Goal: Task Accomplishment & Management: Use online tool/utility

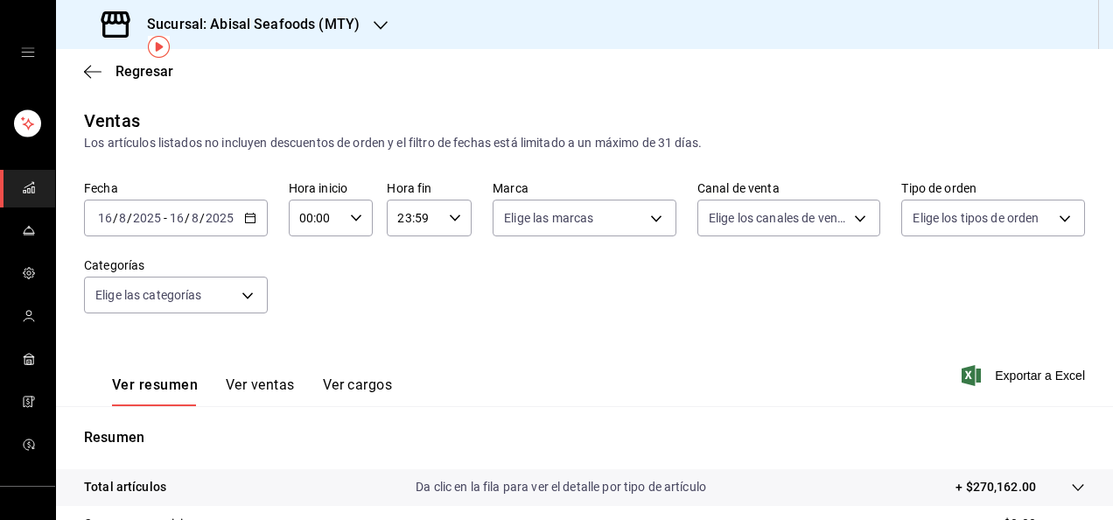
scroll to position [73, 0]
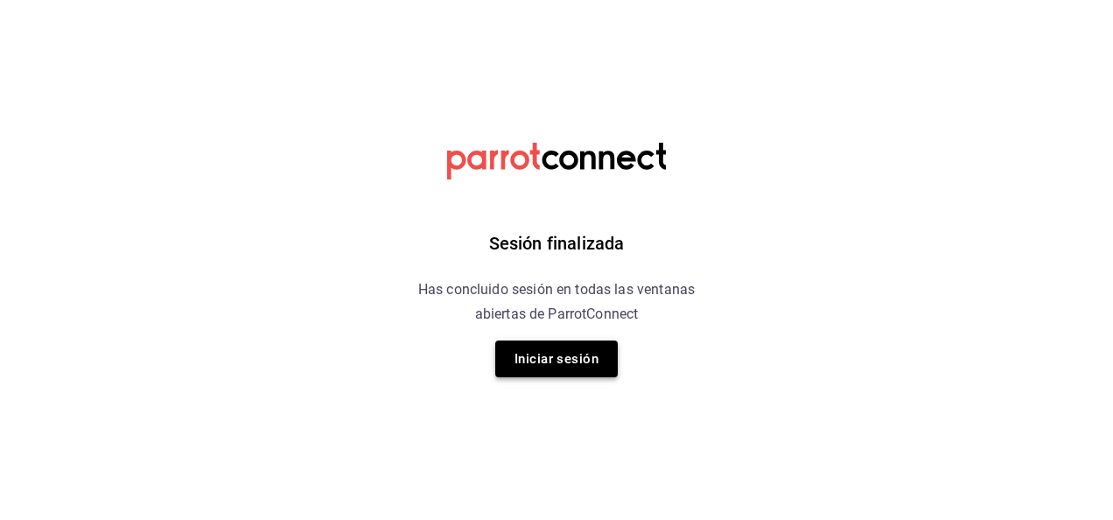
click at [548, 366] on button "Iniciar sesión" at bounding box center [556, 358] width 122 height 37
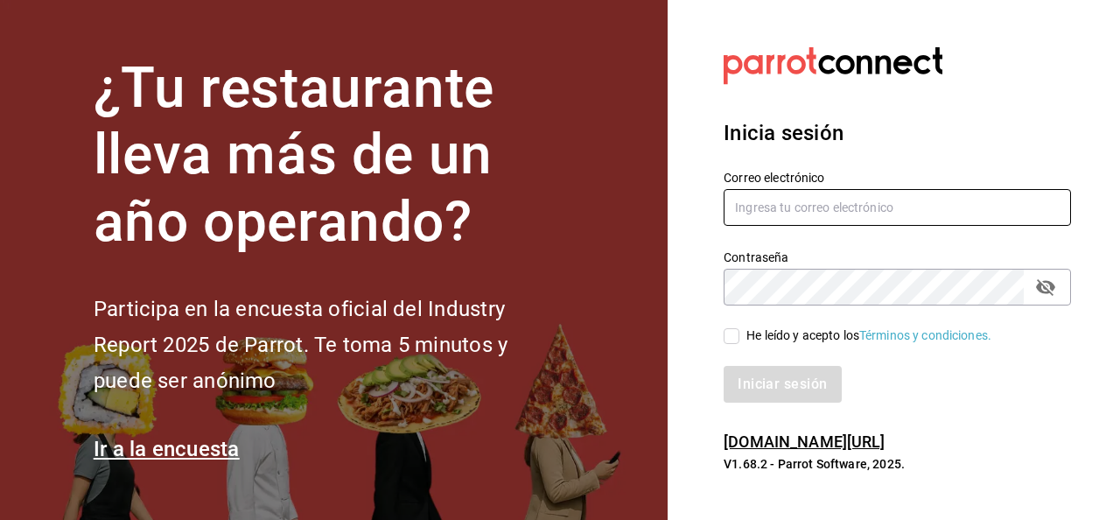
click at [807, 211] on input "text" at bounding box center [897, 207] width 347 height 37
type input "[EMAIL_ADDRESS][DOMAIN_NAME]"
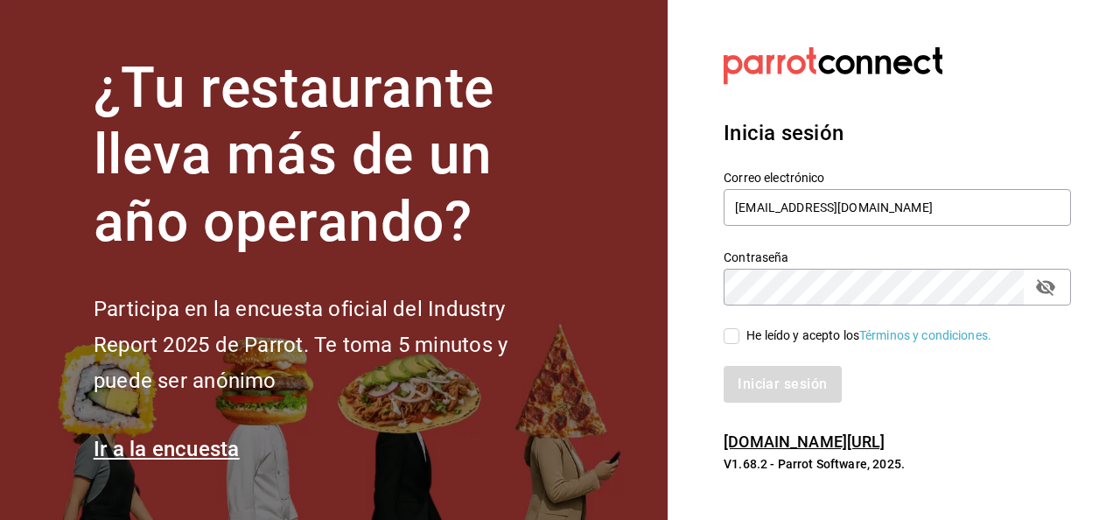
click at [734, 332] on input "He leído y acepto los Términos y condiciones." at bounding box center [732, 336] width 16 height 16
checkbox input "true"
click at [747, 374] on button "Iniciar sesión" at bounding box center [783, 384] width 119 height 37
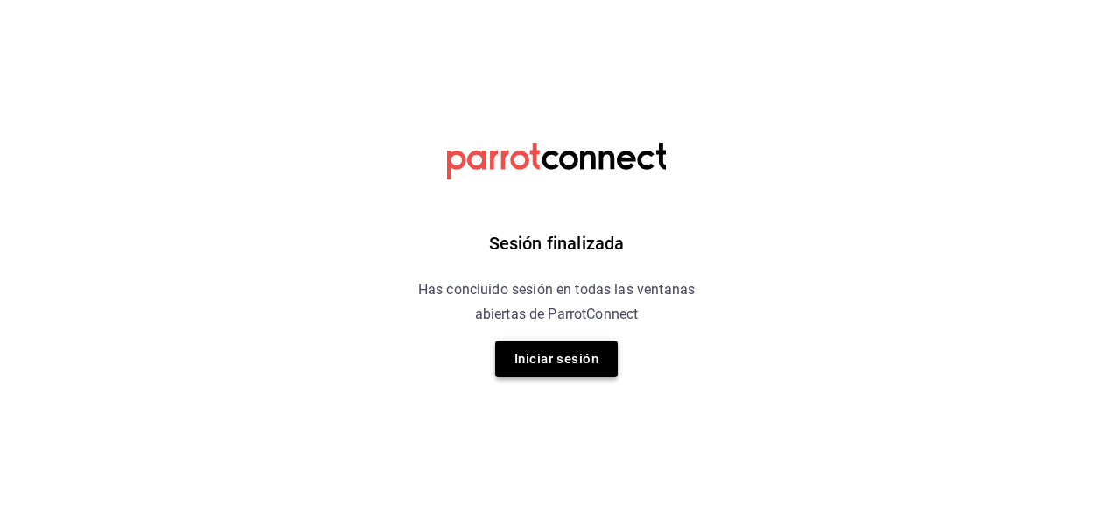
click at [591, 371] on button "Iniciar sesión" at bounding box center [556, 358] width 122 height 37
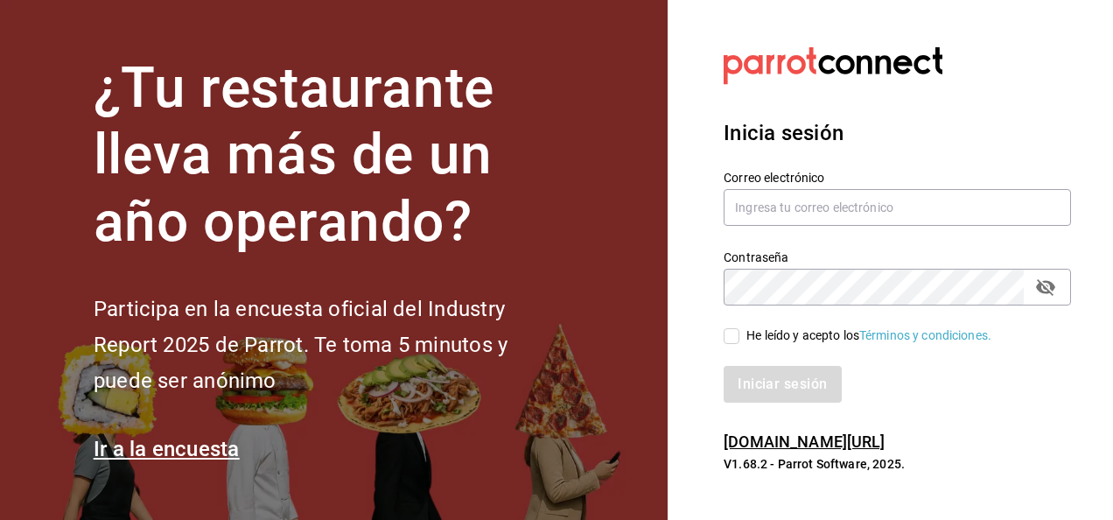
click at [730, 338] on input "He leído y acepto los Términos y condiciones." at bounding box center [732, 336] width 16 height 16
checkbox input "true"
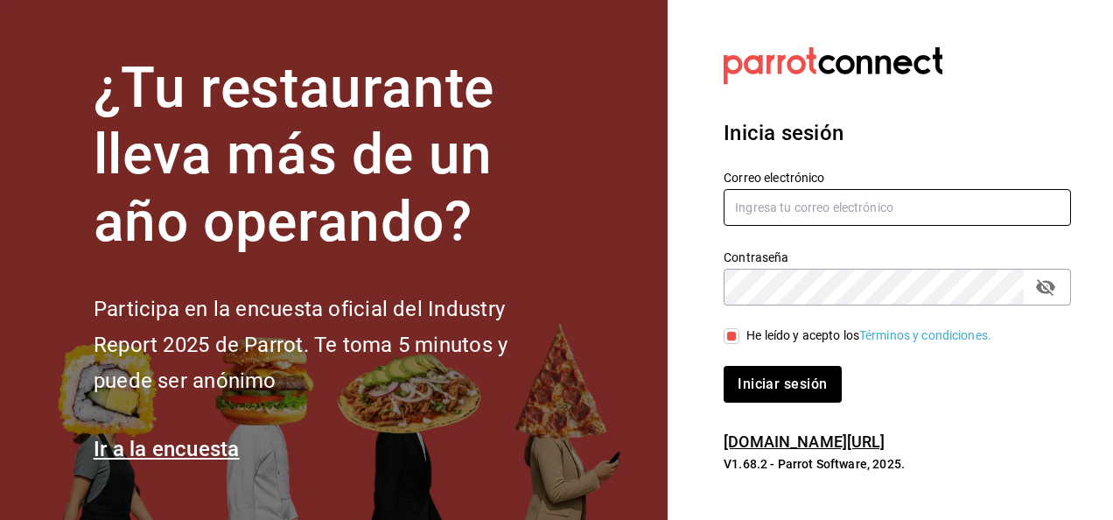
click at [758, 214] on input "text" at bounding box center [897, 207] width 347 height 37
type input "ivogerardo_hdz@hotmail.com"
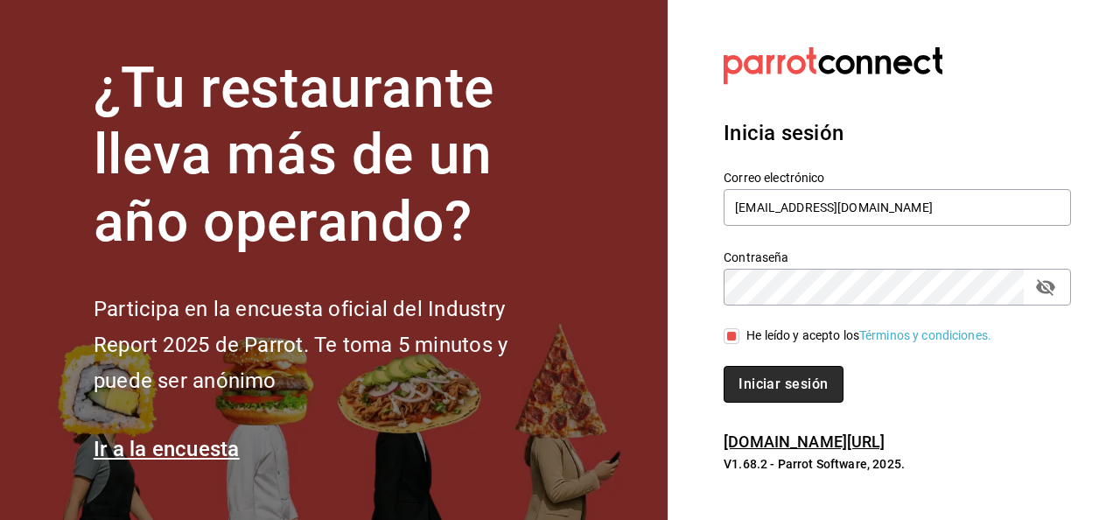
click at [743, 385] on button "Iniciar sesión" at bounding box center [783, 384] width 119 height 37
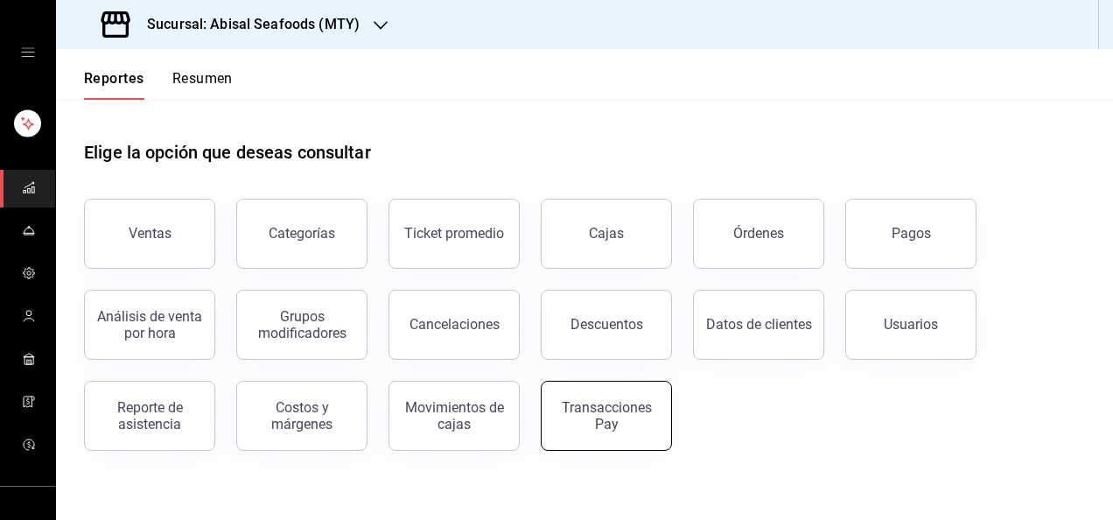
click at [556, 425] on div "Transacciones Pay" at bounding box center [606, 415] width 108 height 33
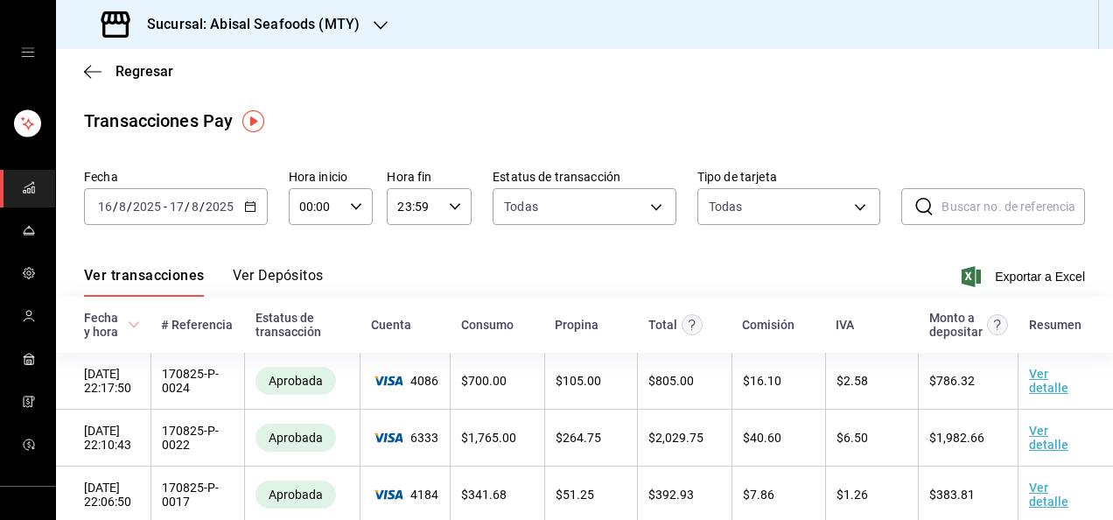
click at [129, 219] on div "2025-08-16 16 / 8 / 2025 - 2025-08-17 17 / 8 / 2025" at bounding box center [176, 206] width 184 height 37
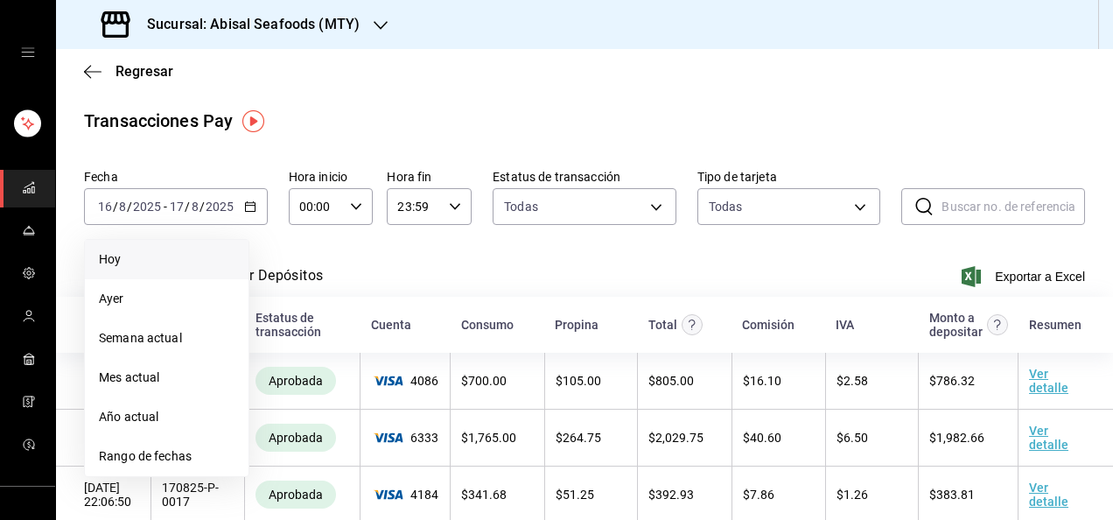
click at [117, 265] on span "Hoy" at bounding box center [167, 259] width 136 height 18
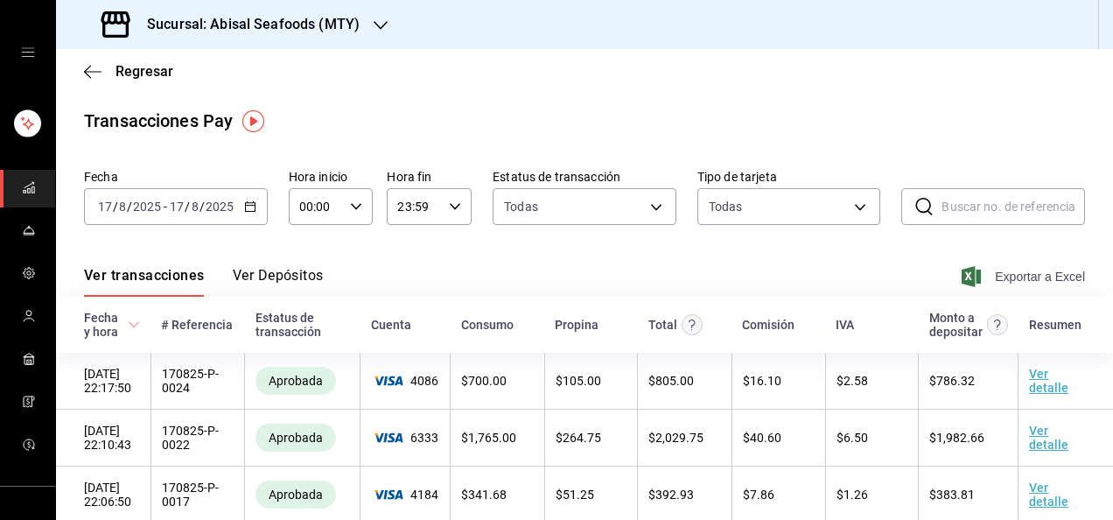
click at [1047, 282] on span "Exportar a Excel" at bounding box center [1025, 276] width 120 height 21
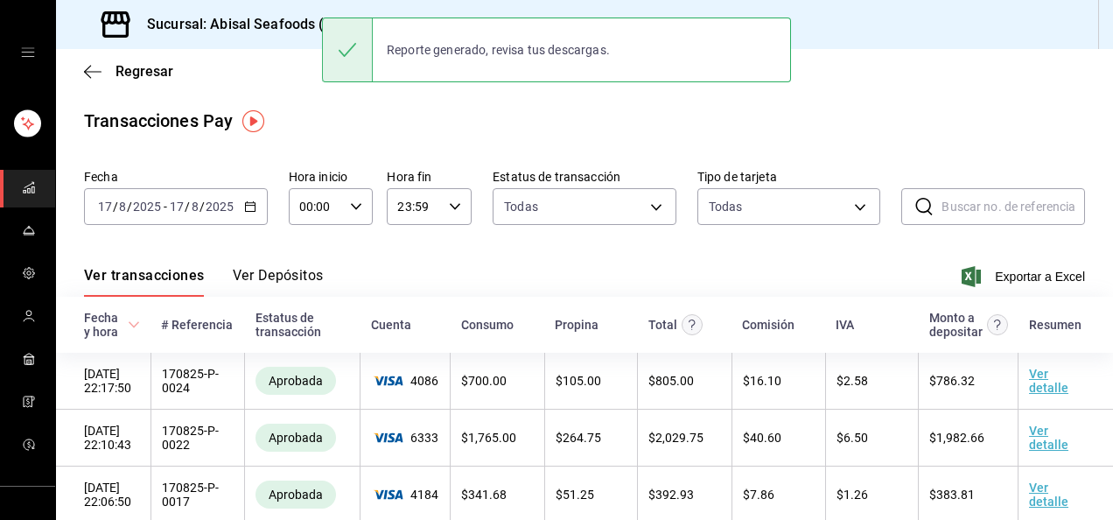
click at [623, 151] on div "Transacciones Pay Fecha 2025-08-17 17 / 8 / 2025 - 2025-08-17 17 / 8 / 2025 Hor…" at bounding box center [584, 515] width 1057 height 814
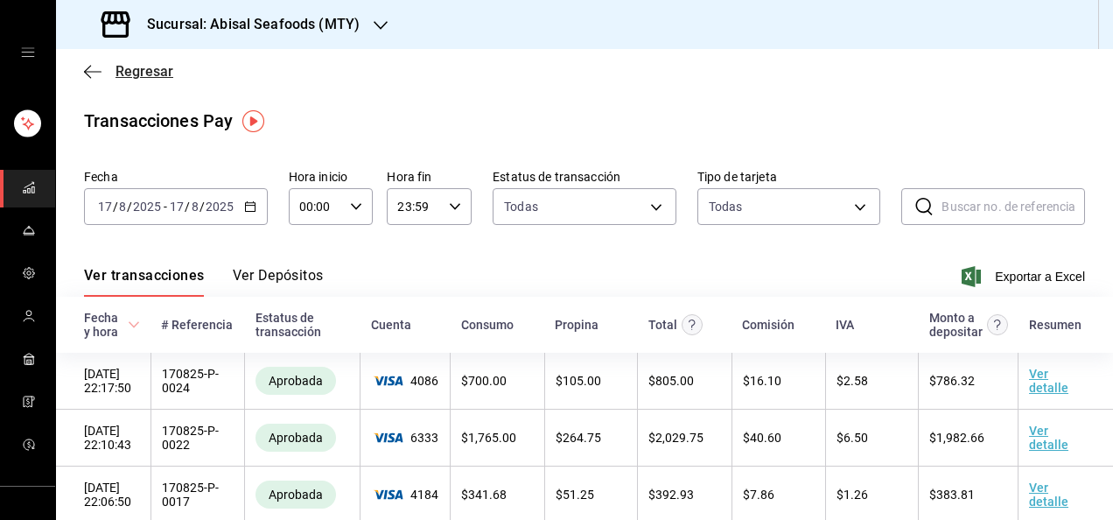
click at [90, 71] on icon "button" at bounding box center [92, 71] width 17 height 1
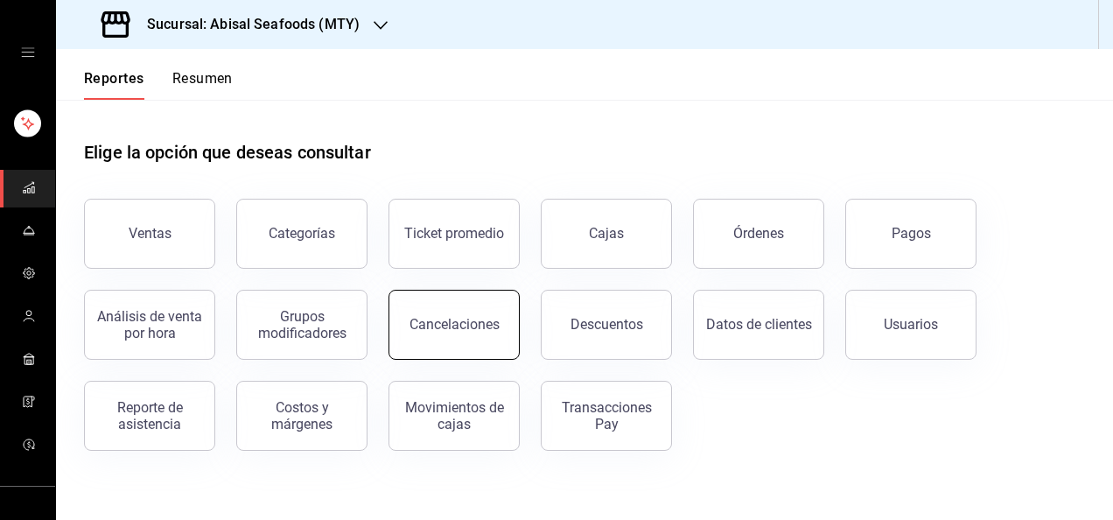
click at [430, 339] on button "Cancelaciones" at bounding box center [453, 325] width 131 height 70
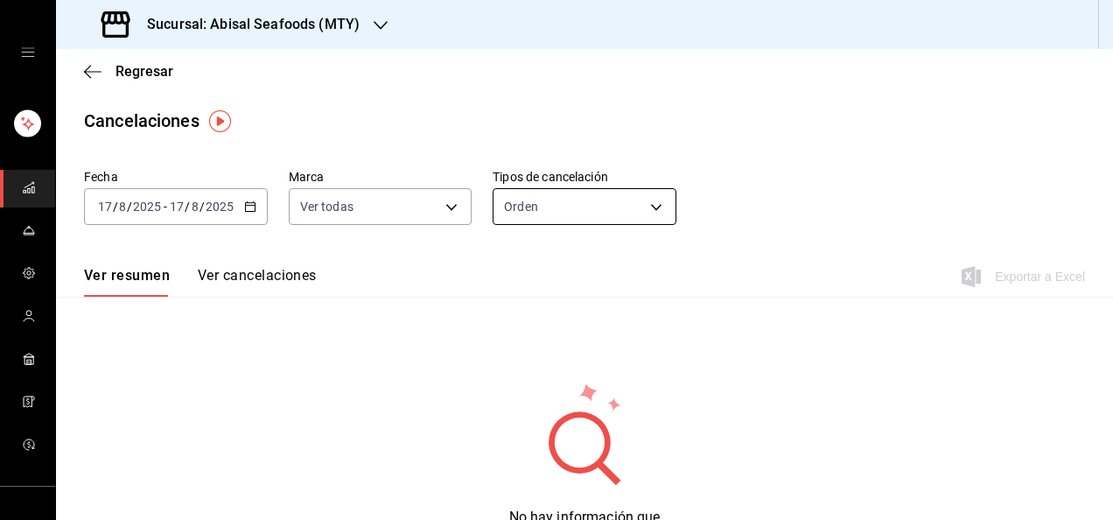
click at [645, 208] on body "Sucursal: Abisal Seafoods (MTY) Regresar Cancelaciones Fecha 2025-08-17 17 / 8 …" at bounding box center [556, 260] width 1113 height 520
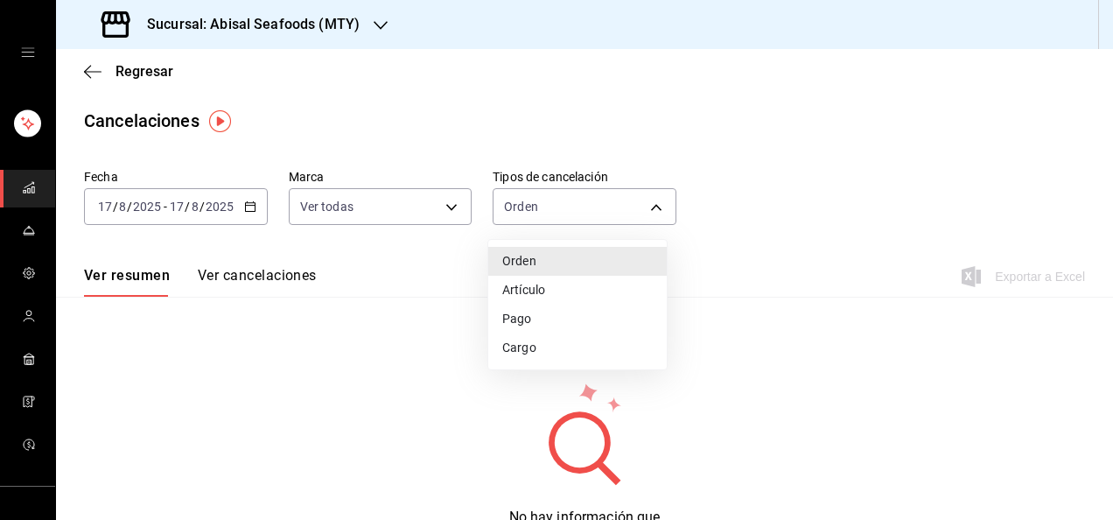
click at [538, 287] on li "Artículo" at bounding box center [577, 290] width 178 height 29
type input "ORDER_ITEM"
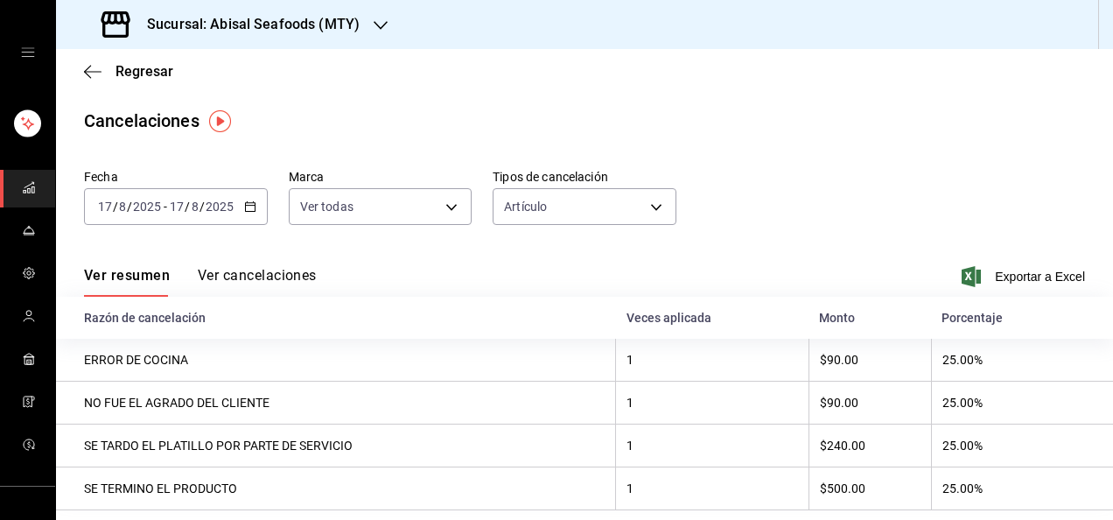
click at [284, 276] on button "Ver cancelaciones" at bounding box center [257, 282] width 119 height 30
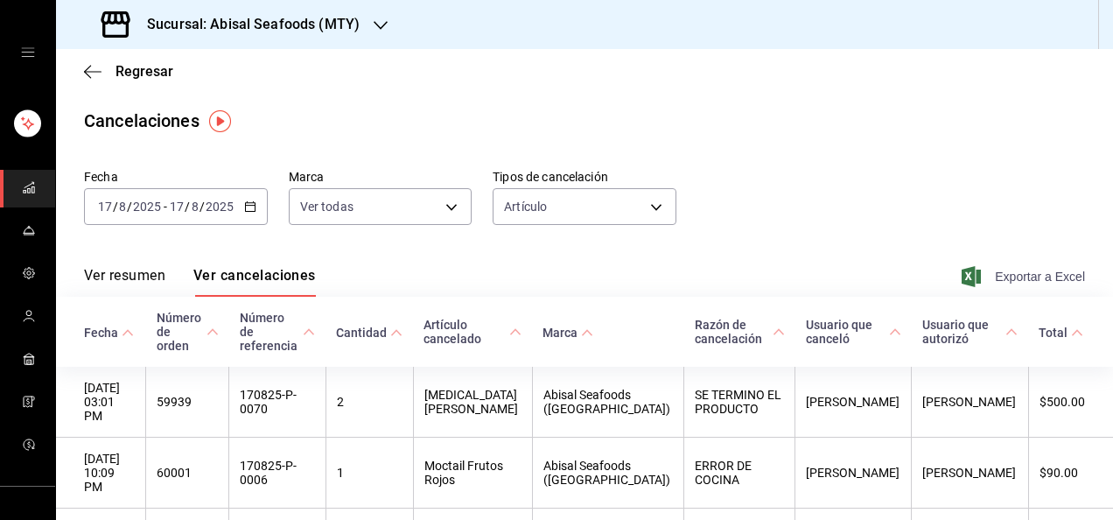
click at [1008, 270] on span "Exportar a Excel" at bounding box center [1025, 276] width 120 height 21
click at [138, 76] on span "Regresar" at bounding box center [144, 71] width 58 height 17
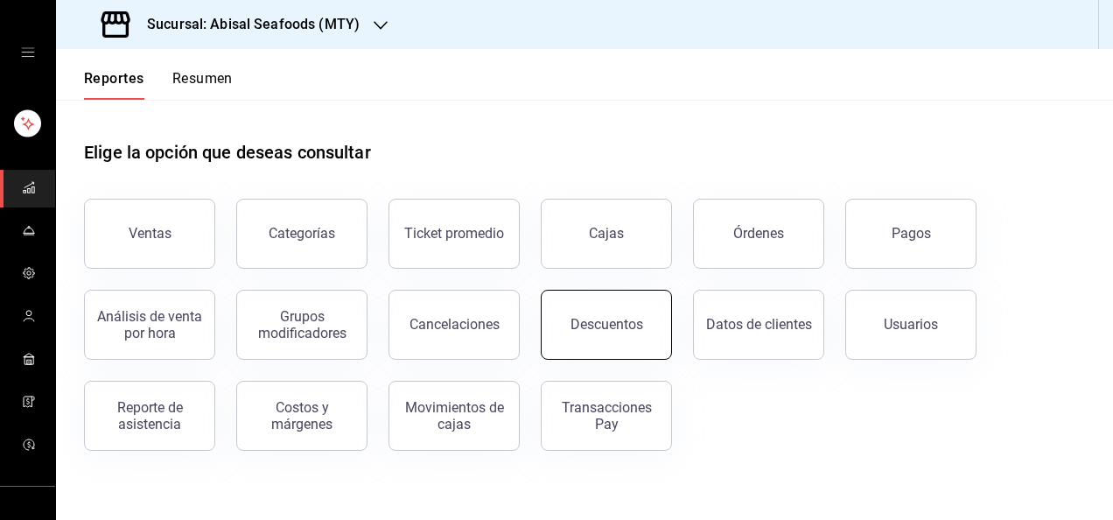
click at [605, 318] on div "Descuentos" at bounding box center [606, 324] width 73 height 17
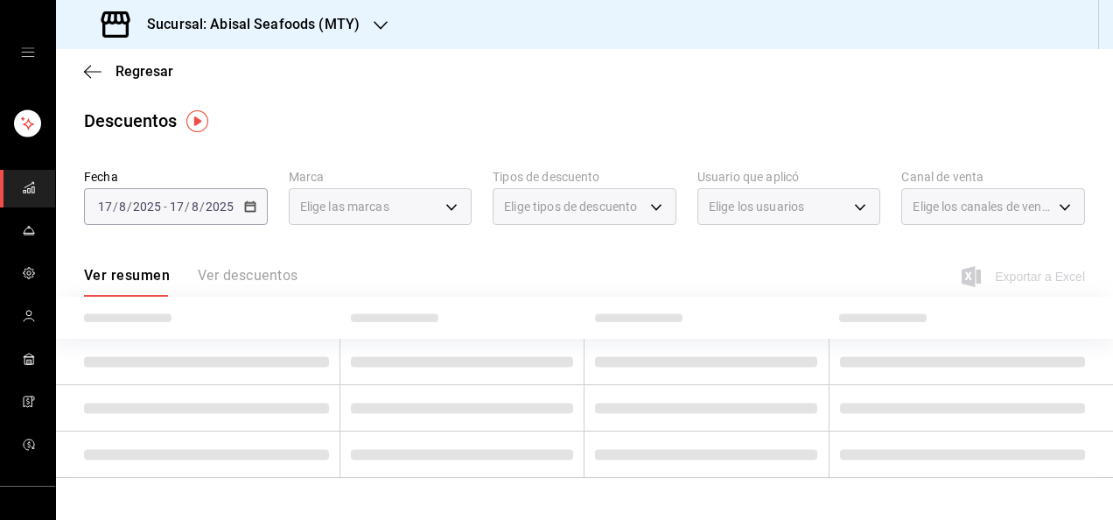
click at [269, 282] on div "Ver resumen Ver descuentos" at bounding box center [190, 282] width 213 height 30
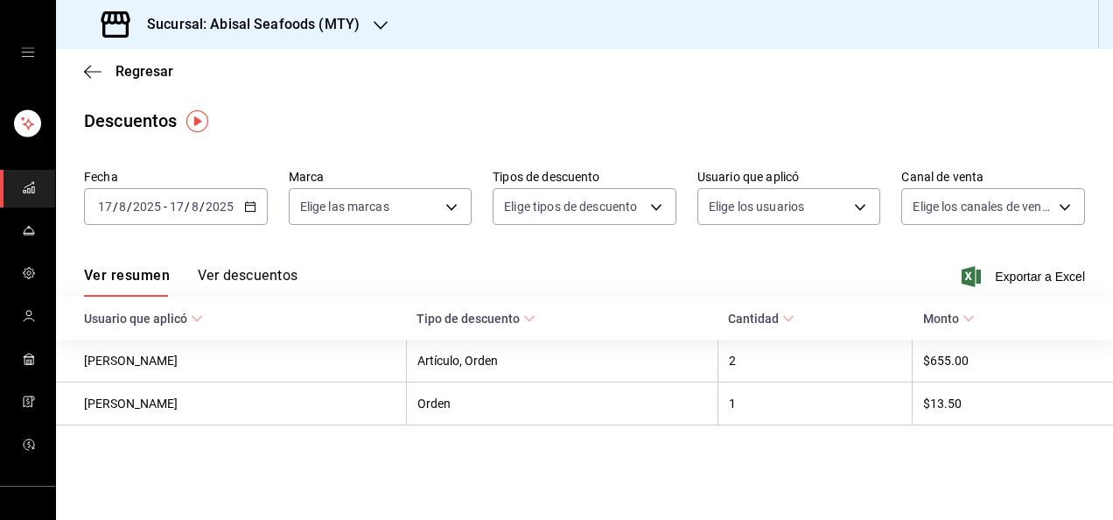
click at [255, 283] on button "Ver descuentos" at bounding box center [248, 282] width 100 height 30
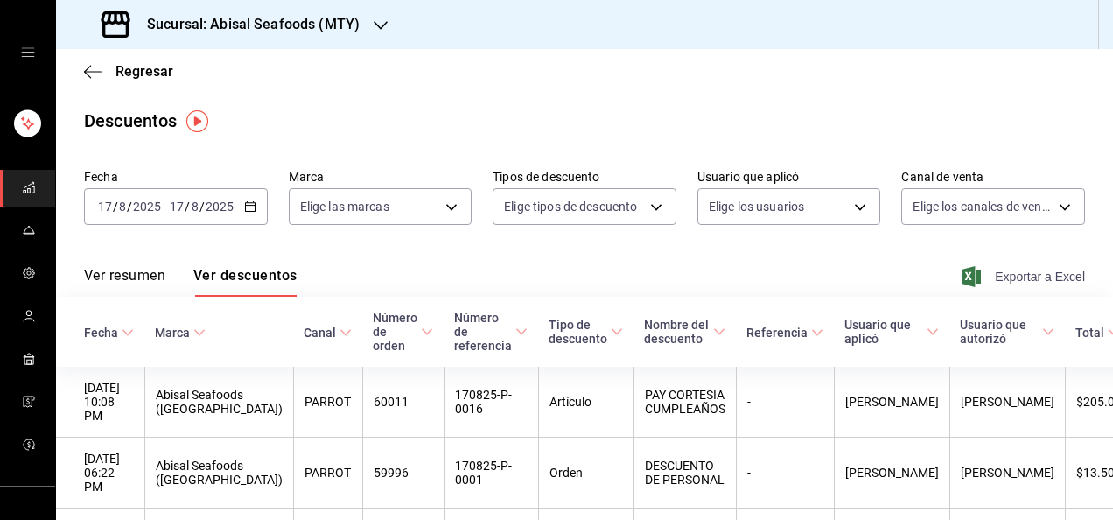
click at [1045, 280] on span "Exportar a Excel" at bounding box center [1025, 276] width 120 height 21
click at [123, 71] on span "Regresar" at bounding box center [144, 71] width 58 height 17
